Goal: Task Accomplishment & Management: Use online tool/utility

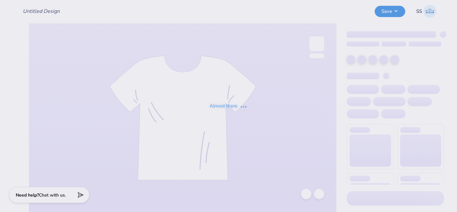
type input "Tanks"
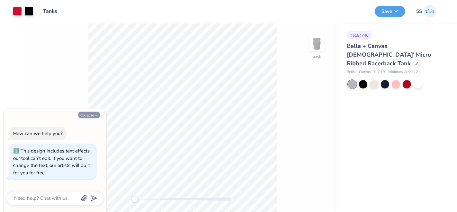
click at [92, 116] on button "Collapse" at bounding box center [89, 115] width 22 height 7
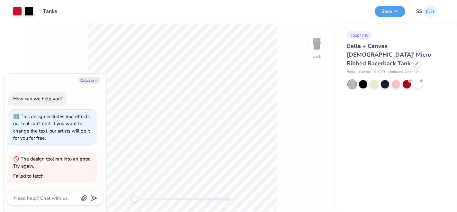
type textarea "x"
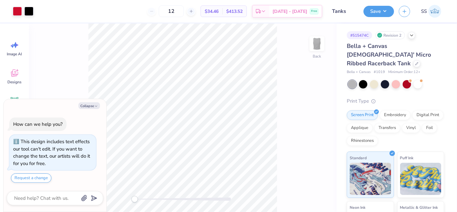
type textarea "x"
drag, startPoint x: 311, startPoint y: 96, endPoint x: 304, endPoint y: 95, distance: 6.1
click at [304, 95] on input "7.00" at bounding box center [312, 93] width 23 height 9
type input "8.50"
type textarea "x"
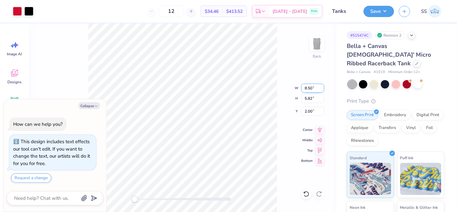
type input "8.97"
type input "7.46"
type input "1.18"
type input "8.5"
type textarea "x"
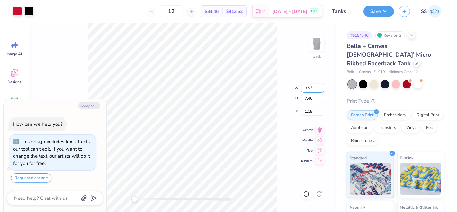
type input "8.05"
type input "6.73"
type input "1.56"
type input "8.5"
type textarea "x"
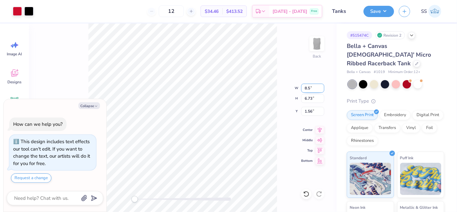
type input "8.97"
type input "7.46"
type input "1.18"
type input "8.5"
type textarea "x"
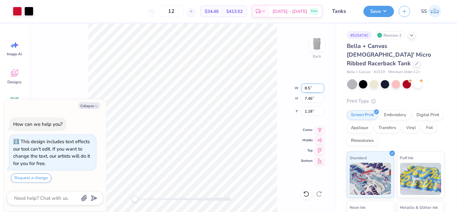
type input "8.05"
type input "6.73"
type input "1.56"
type textarea "x"
type input "5.40"
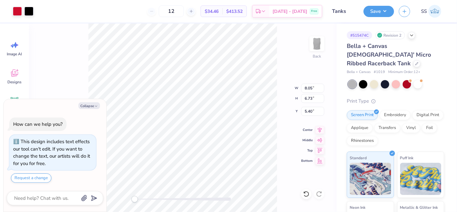
type textarea "x"
type input "8.60"
type input "7.16"
type input "5.03"
click at [321, 90] on input "8.59" at bounding box center [312, 88] width 23 height 9
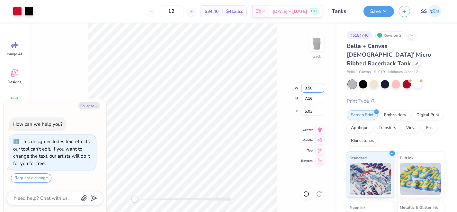
click at [321, 90] on input "8.58" at bounding box center [312, 88] width 23 height 9
click at [321, 90] on input "8.57" at bounding box center [312, 88] width 23 height 9
click at [321, 90] on input "8.56" at bounding box center [312, 88] width 23 height 9
click at [321, 90] on input "8.55" at bounding box center [312, 88] width 23 height 9
click at [321, 90] on input "8.54" at bounding box center [312, 88] width 23 height 9
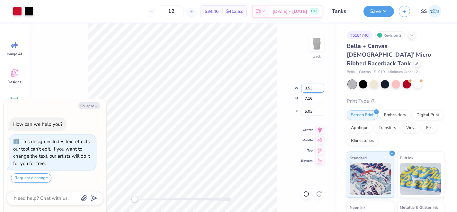
click at [321, 90] on input "8.53" at bounding box center [312, 88] width 23 height 9
click at [321, 90] on input "8.52" at bounding box center [312, 88] width 23 height 9
click at [321, 90] on input "8.51" at bounding box center [312, 88] width 23 height 9
type input "8.5"
click at [321, 90] on input "8.5" at bounding box center [312, 88] width 23 height 9
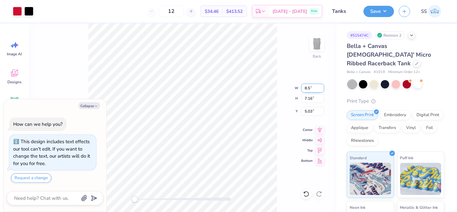
type textarea "x"
type input "8.40"
type input "6.98"
type input "5.12"
click at [321, 87] on input "8.41" at bounding box center [312, 88] width 23 height 9
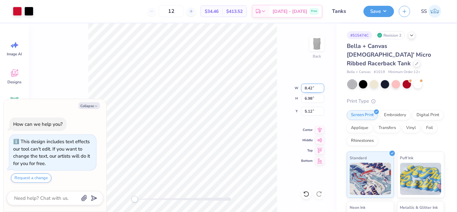
click at [321, 87] on input "8.42" at bounding box center [312, 88] width 23 height 9
click at [321, 87] on input "8.43" at bounding box center [312, 88] width 23 height 9
click at [321, 87] on input "8.45" at bounding box center [312, 88] width 23 height 9
click at [321, 87] on input "8.46" at bounding box center [312, 88] width 23 height 9
click at [321, 87] on input "8.47" at bounding box center [312, 88] width 23 height 9
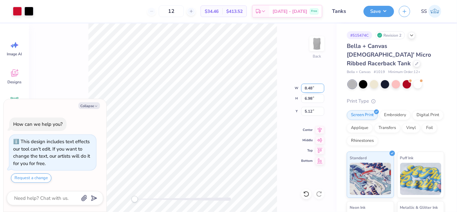
click at [321, 87] on input "8.48" at bounding box center [312, 88] width 23 height 9
click at [321, 87] on input "8.49" at bounding box center [312, 88] width 23 height 9
type input "8.5"
click at [321, 87] on input "8.5" at bounding box center [312, 88] width 23 height 9
type textarea "x"
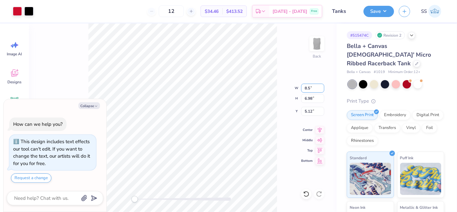
type input "8.61"
type input "7.16"
type input "5.03"
drag, startPoint x: 312, startPoint y: 99, endPoint x: 308, endPoint y: 99, distance: 4.2
click at [308, 99] on input "7.16" at bounding box center [312, 98] width 23 height 9
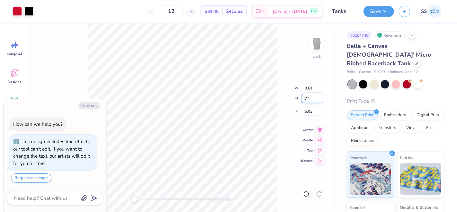
type input "7"
type textarea "x"
type input "8.23"
type input "6.85"
type input "5.19"
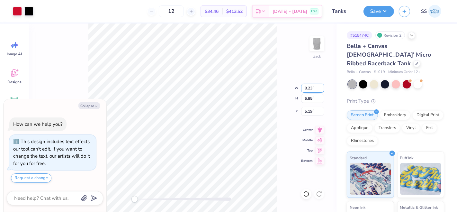
drag, startPoint x: 311, startPoint y: 89, endPoint x: 308, endPoint y: 90, distance: 4.0
click at [308, 90] on input "8.23" at bounding box center [312, 88] width 23 height 9
type input "8.6"
type textarea "x"
type input "6.52"
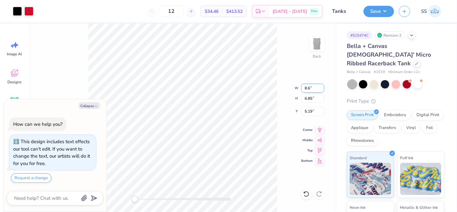
type input "3.52"
type input "8.67"
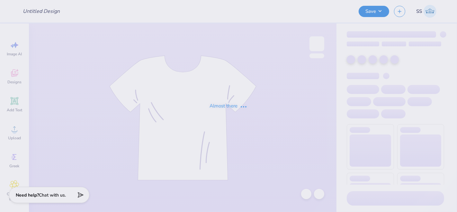
type input "Tanks"
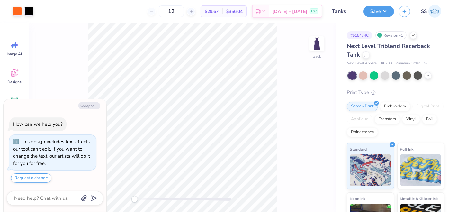
type textarea "x"
drag, startPoint x: 307, startPoint y: 95, endPoint x: 302, endPoint y: 95, distance: 4.2
click at [302, 95] on input "7.00" at bounding box center [312, 93] width 23 height 9
type input "8.00"
type textarea "x"
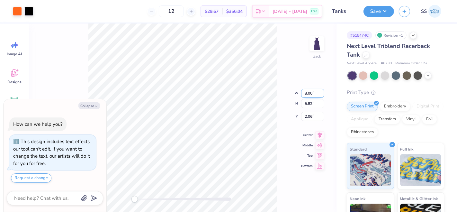
type input "9.14"
type input "7.60"
type input "1.17"
type input "9"
type input "8.5"
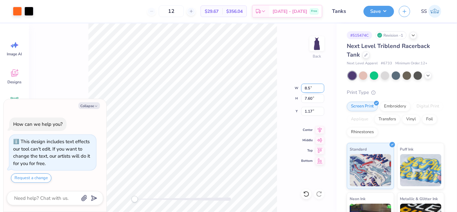
type textarea "x"
type input "7.90"
type input "6.57"
type input "1.68"
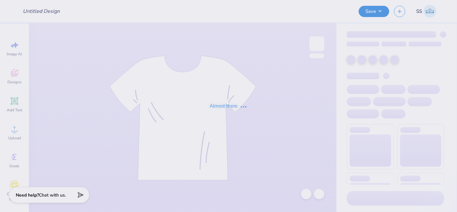
type input "Tanks"
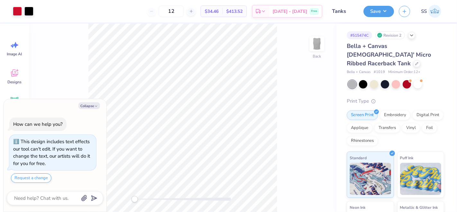
type textarea "x"
click at [306, 94] on input "7.00" at bounding box center [312, 93] width 23 height 9
type input "8.00"
type textarea "x"
type input "8.97"
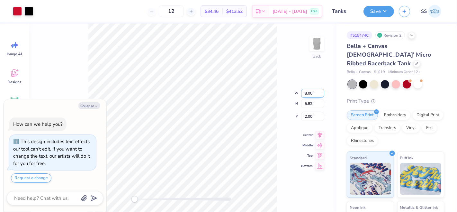
type input "7.46"
type input "1.18"
type input "8.5"
type textarea "x"
type input "8.05"
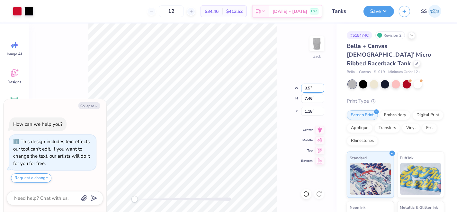
type input "6.70"
type input "1.56"
click at [321, 86] on input "8.06" at bounding box center [312, 88] width 23 height 9
click at [321, 86] on input "8.07" at bounding box center [312, 88] width 23 height 9
click at [321, 86] on input "8.08" at bounding box center [312, 88] width 23 height 9
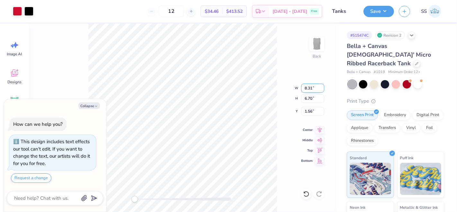
type input "8.31"
click at [321, 86] on input "8.31" at bounding box center [312, 88] width 23 height 9
type textarea "x"
type input "8.58"
type input "7.13"
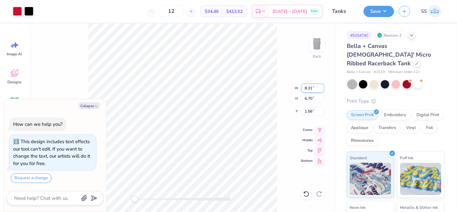
type input "1.34"
click at [321, 89] on input "8.57" at bounding box center [312, 88] width 23 height 9
click at [321, 89] on input "8.56" at bounding box center [312, 88] width 23 height 9
type input "8.55"
click at [321, 89] on input "8.55" at bounding box center [312, 88] width 23 height 9
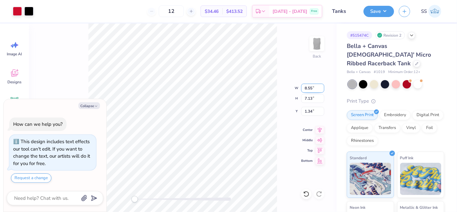
type textarea "x"
type input "8.52"
type input "7.09"
type input "1.37"
type input "8.51"
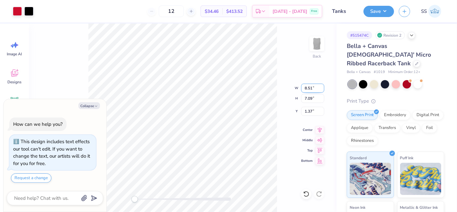
click at [321, 90] on input "8.51" at bounding box center [312, 88] width 23 height 9
type textarea "x"
type input "8.50"
type input "7.07"
type input "1.38"
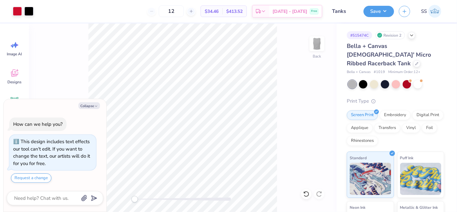
type textarea "x"
drag, startPoint x: 312, startPoint y: 113, endPoint x: 304, endPoint y: 113, distance: 8.4
click at [304, 113] on input "1.38" at bounding box center [312, 111] width 23 height 9
type input "3"
type textarea "x"
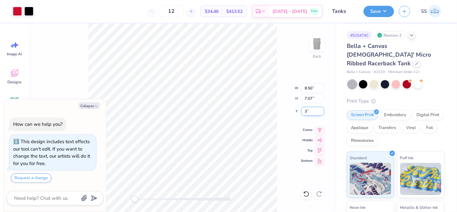
type input "3.00"
click at [384, 13] on button "Save" at bounding box center [379, 10] width 31 height 11
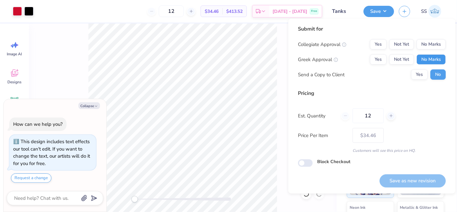
click at [433, 63] on button "No Marks" at bounding box center [431, 59] width 29 height 10
click at [433, 44] on button "No Marks" at bounding box center [431, 44] width 29 height 10
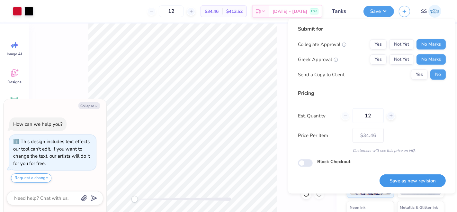
click at [412, 178] on button "Save as new revision" at bounding box center [413, 180] width 66 height 13
type textarea "x"
type input "– –"
type textarea "x"
type input "$34.46"
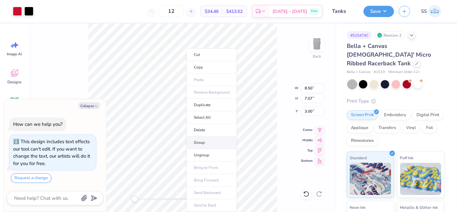
click at [206, 146] on li "Group" at bounding box center [211, 142] width 50 height 13
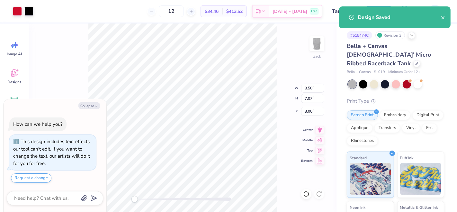
type textarea "x"
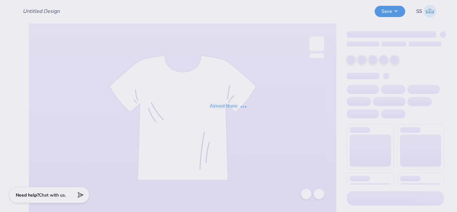
type input "Tanks"
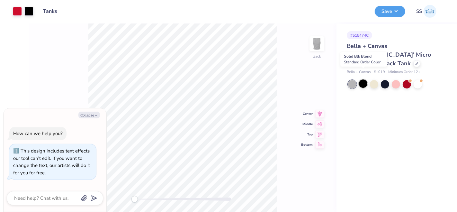
click at [361, 79] on div at bounding box center [363, 83] width 8 height 8
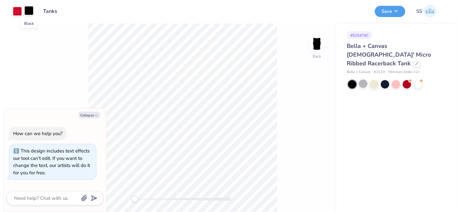
click at [30, 9] on div at bounding box center [28, 10] width 9 height 9
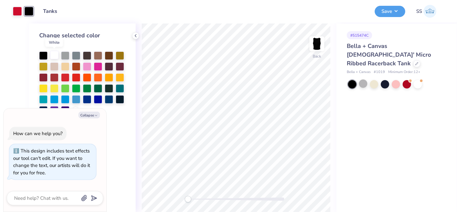
click at [55, 54] on div at bounding box center [54, 55] width 8 height 8
click at [388, 11] on button "Save" at bounding box center [390, 10] width 31 height 11
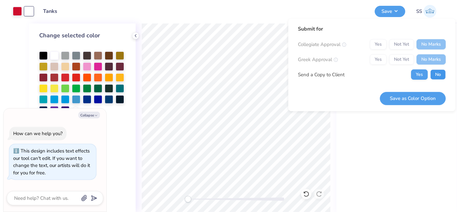
click at [432, 73] on button "No" at bounding box center [437, 74] width 15 height 10
click at [407, 97] on button "Save as Color Option" at bounding box center [413, 98] width 66 height 13
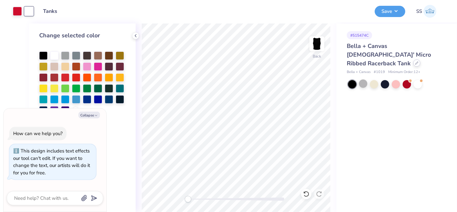
click at [415, 61] on icon at bounding box center [416, 62] width 3 height 3
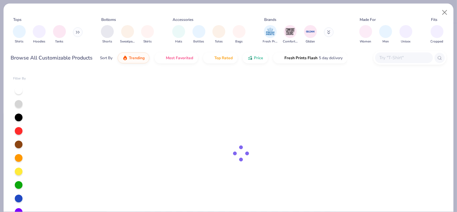
type textarea "x"
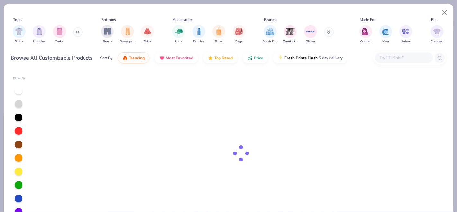
click at [389, 57] on input "text" at bounding box center [404, 57] width 50 height 7
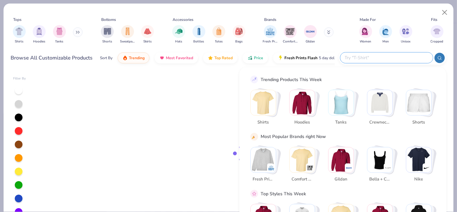
paste input "6010"
type input "6010"
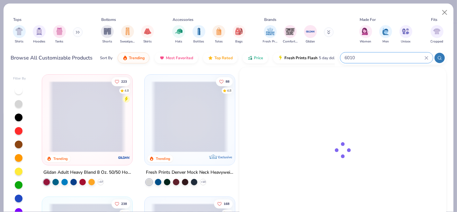
type textarea "x"
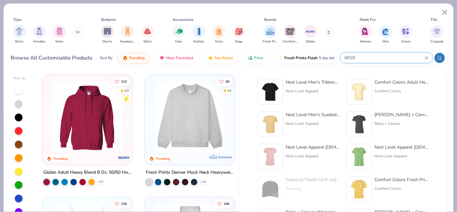
type input "6010"
click at [301, 82] on div "Next Level Men's Triblend Crew" at bounding box center [313, 82] width 54 height 7
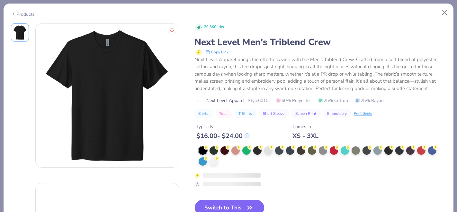
click at [217, 204] on button "Switch to This" at bounding box center [230, 208] width 70 height 16
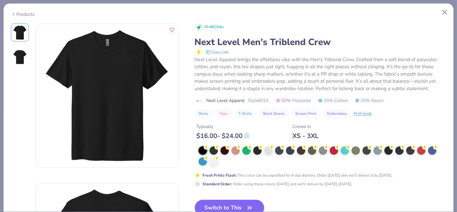
click at [220, 201] on button "Switch to This" at bounding box center [230, 208] width 70 height 16
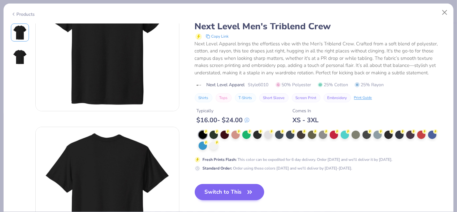
scroll to position [59, 0]
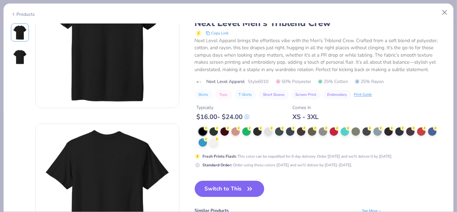
click at [232, 192] on button "Switch to This" at bounding box center [230, 189] width 70 height 16
click at [222, 190] on button "Switch to This" at bounding box center [230, 189] width 70 height 16
drag, startPoint x: 225, startPoint y: 183, endPoint x: 424, endPoint y: 44, distance: 242.9
click at [225, 183] on button "Switch to This" at bounding box center [230, 189] width 70 height 16
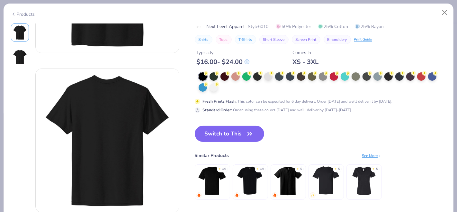
scroll to position [130, 0]
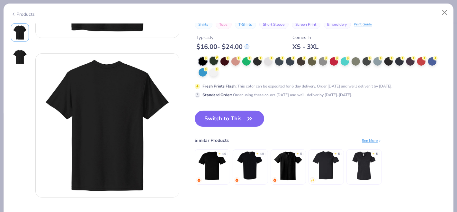
click at [215, 60] on div at bounding box center [214, 61] width 8 height 8
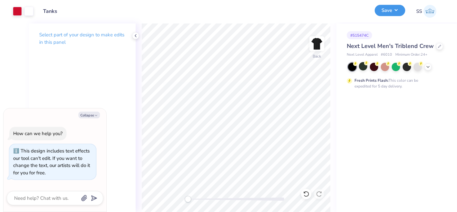
click at [393, 10] on button "Save" at bounding box center [390, 10] width 31 height 11
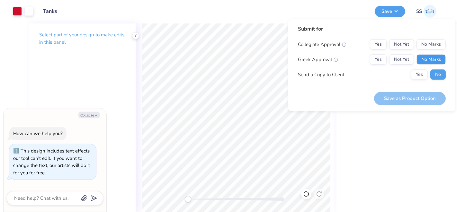
click at [428, 63] on button "No Marks" at bounding box center [431, 59] width 29 height 10
click at [429, 46] on button "No Marks" at bounding box center [431, 44] width 29 height 10
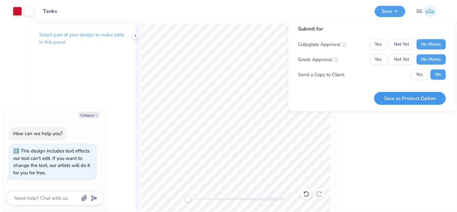
click at [407, 101] on button "Save as Product Option" at bounding box center [410, 98] width 72 height 13
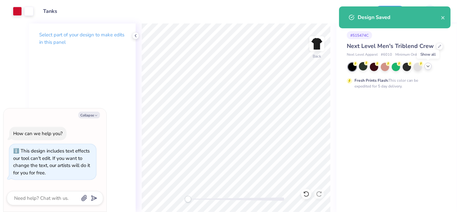
click at [428, 68] on div at bounding box center [428, 66] width 7 height 7
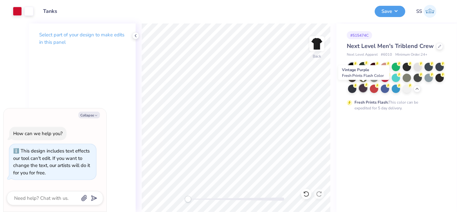
click at [362, 88] on div at bounding box center [363, 88] width 8 height 8
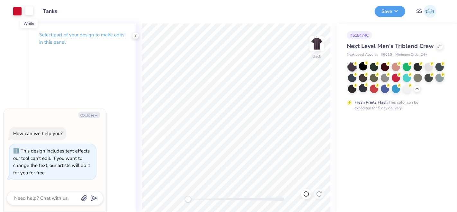
click at [30, 11] on div at bounding box center [28, 10] width 9 height 9
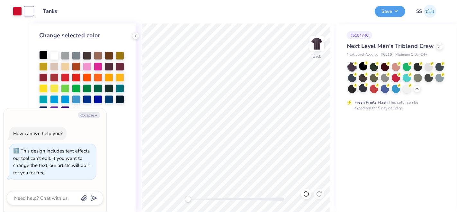
click at [46, 54] on div at bounding box center [43, 55] width 8 height 8
click at [389, 11] on button "Save" at bounding box center [390, 10] width 31 height 11
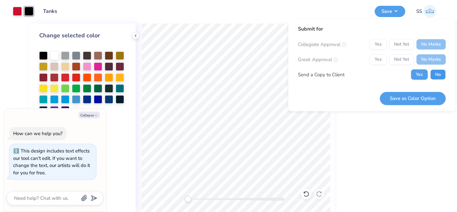
click at [432, 76] on button "No" at bounding box center [437, 74] width 15 height 10
click at [416, 99] on button "Save as Color Option" at bounding box center [413, 98] width 66 height 13
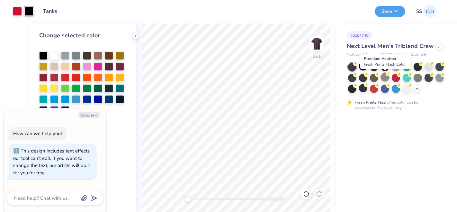
click at [387, 77] on div at bounding box center [385, 77] width 8 height 8
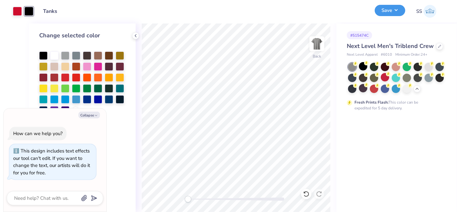
click at [386, 13] on button "Save" at bounding box center [390, 10] width 31 height 11
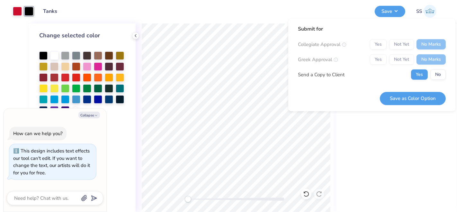
click at [430, 73] on div "Yes No" at bounding box center [428, 74] width 35 height 10
click at [438, 78] on button "No" at bounding box center [437, 74] width 15 height 10
click at [426, 97] on button "Save as Color Option" at bounding box center [413, 98] width 66 height 13
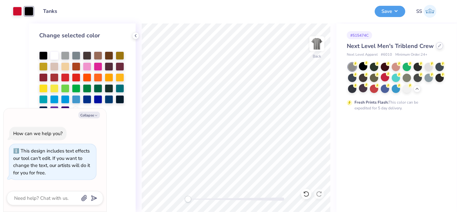
click at [438, 45] on icon at bounding box center [439, 45] width 3 height 3
type textarea "x"
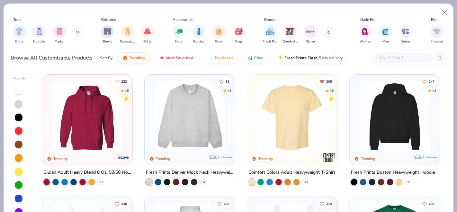
click at [386, 54] on input "text" at bounding box center [404, 57] width 50 height 7
paste input "6733"
type input "6733"
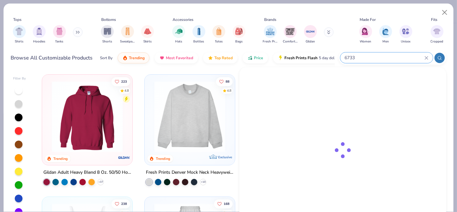
type textarea "x"
type input "673"
click at [332, 80] on div "Next Level Triblend Racerback Tank" at bounding box center [313, 82] width 54 height 7
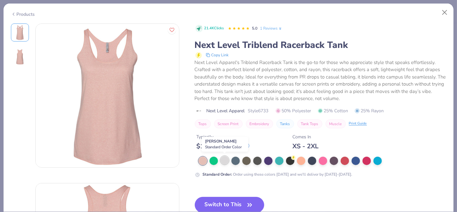
click at [222, 163] on div at bounding box center [225, 160] width 8 height 8
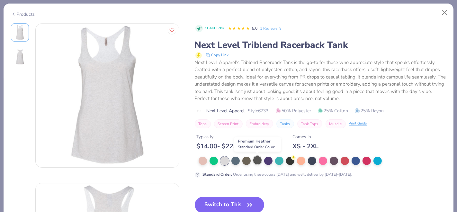
click at [260, 157] on div at bounding box center [257, 160] width 8 height 8
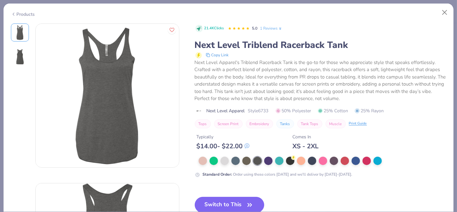
click at [236, 199] on button "Switch to This" at bounding box center [230, 205] width 70 height 16
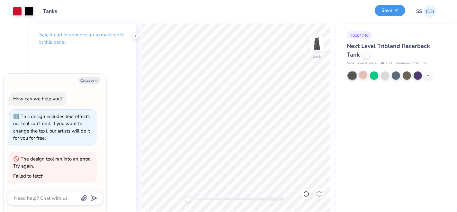
click at [388, 14] on button "Save" at bounding box center [390, 10] width 31 height 11
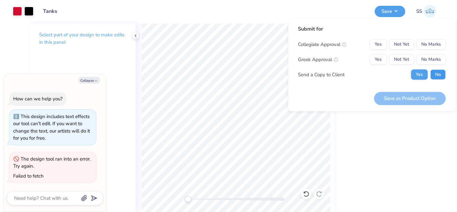
click at [434, 77] on button "No" at bounding box center [437, 74] width 15 height 10
click at [431, 60] on button "No Marks" at bounding box center [431, 59] width 29 height 10
click at [430, 49] on button "No Marks" at bounding box center [431, 44] width 29 height 10
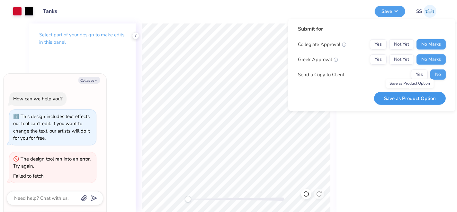
click at [413, 99] on button "Save as Product Option" at bounding box center [410, 98] width 72 height 13
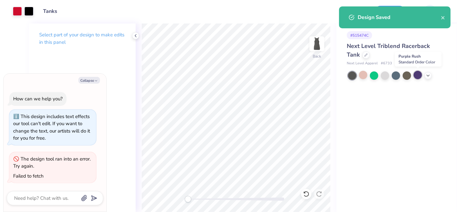
click at [416, 74] on div at bounding box center [418, 75] width 8 height 8
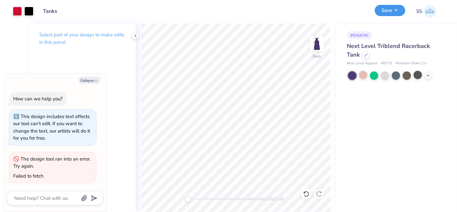
click at [388, 12] on button "Save" at bounding box center [390, 10] width 31 height 11
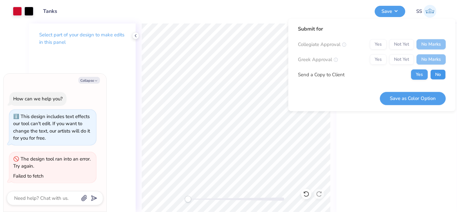
click at [431, 71] on button "No" at bounding box center [437, 74] width 15 height 10
click at [417, 94] on button "Save as Color Option" at bounding box center [413, 98] width 66 height 13
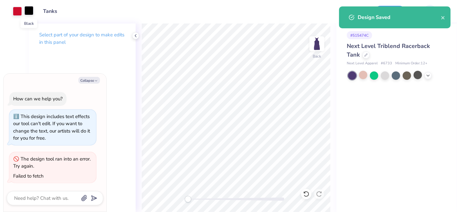
click at [30, 13] on div at bounding box center [28, 10] width 9 height 9
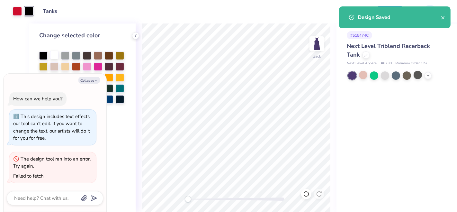
click at [57, 56] on div at bounding box center [54, 55] width 8 height 8
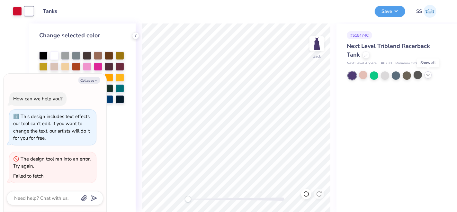
click at [431, 75] on div at bounding box center [428, 74] width 7 height 7
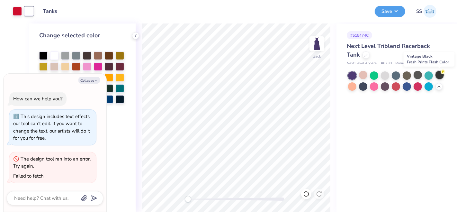
click at [438, 72] on div at bounding box center [440, 75] width 8 height 8
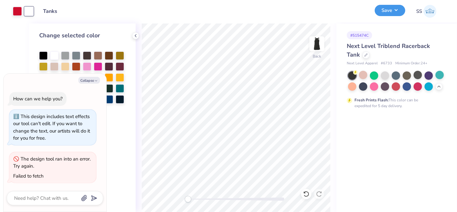
click at [388, 10] on button "Save" at bounding box center [390, 10] width 31 height 11
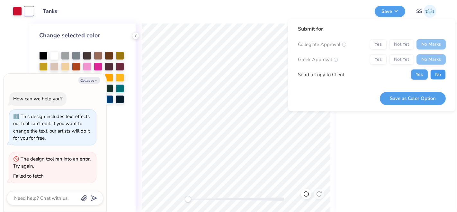
click at [433, 77] on button "No" at bounding box center [437, 74] width 15 height 10
click at [418, 97] on button "Save as Color Option" at bounding box center [413, 98] width 66 height 13
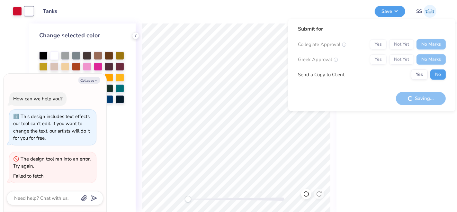
type textarea "x"
